Goal: Information Seeking & Learning: Learn about a topic

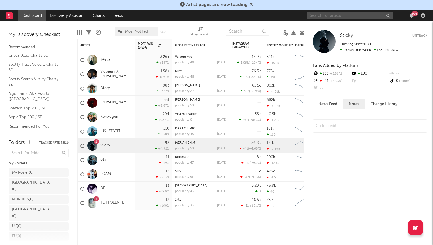
click at [320, 15] on input "text" at bounding box center [350, 15] width 86 height 7
drag, startPoint x: 317, startPoint y: 17, endPoint x: 280, endPoint y: 16, distance: 37.3
click at [280, 16] on nav "Dashboard Discovery Assistant Charts Leads lb 99 +" at bounding box center [216, 15] width 433 height 11
paste input "https://open.spotify.com/track/7GOjWOw8PHCsfd0C9EDVmW?si=459cad9412fb4ebb"
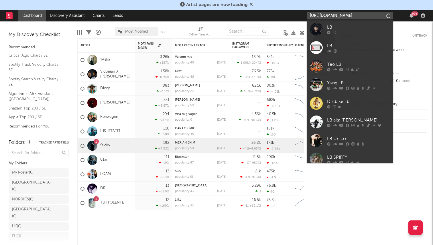
scroll to position [0, 86]
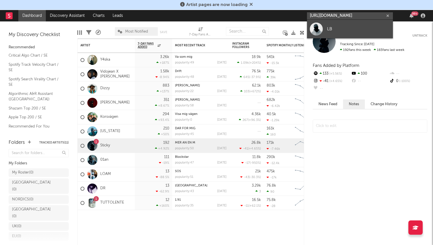
type input "https://open.spotify.com/track/7GOjWOw8PHCsfd0C9EDVmW?si=459cad9412fb4ebb"
click at [337, 31] on div "LB" at bounding box center [358, 28] width 63 height 7
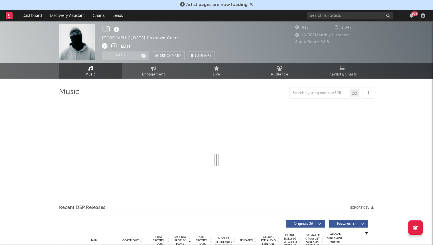
select select "1w"
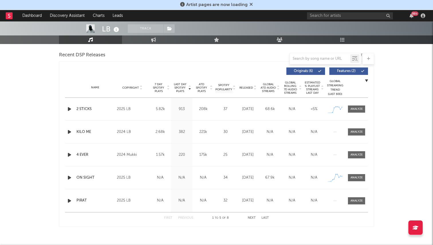
scroll to position [207, 0]
